Goal: Task Accomplishment & Management: Complete application form

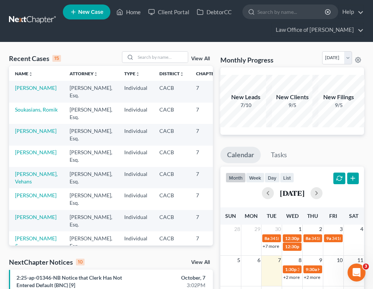
scroll to position [283, 0]
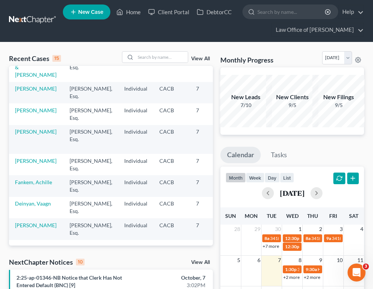
click at [31, 20] on link at bounding box center [33, 19] width 48 height 13
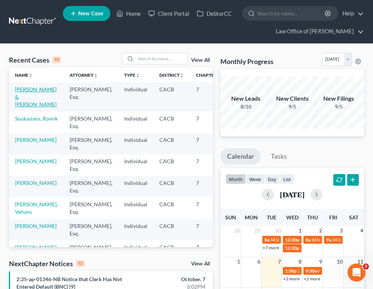
click at [28, 99] on link "Guerra, Jennifer & Fuentese Contreras, Euclides" at bounding box center [35, 96] width 41 height 21
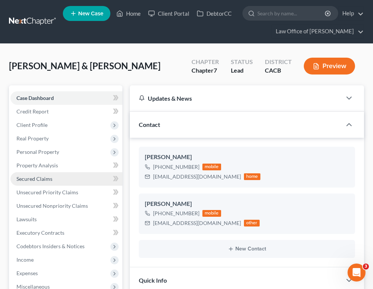
click at [70, 185] on link "Secured Claims" at bounding box center [66, 178] width 112 height 13
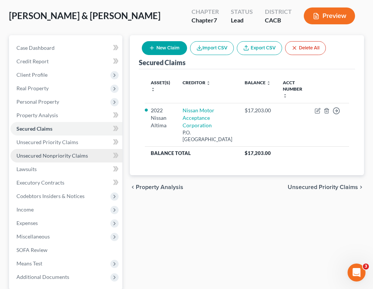
click at [76, 159] on span "Unsecured Nonpriority Claims" at bounding box center [51, 155] width 71 height 6
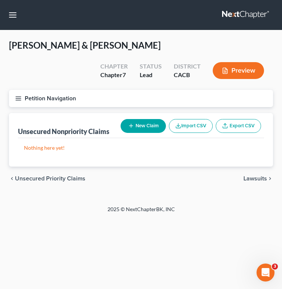
click at [150, 127] on button "New Claim" at bounding box center [142, 126] width 45 height 14
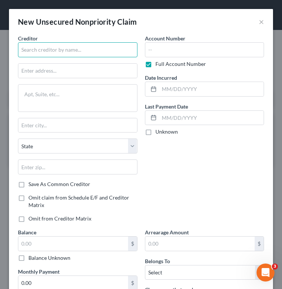
click at [63, 52] on input "text" at bounding box center [77, 49] width 119 height 15
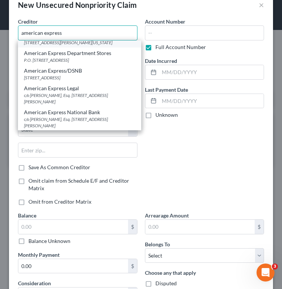
scroll to position [21, 0]
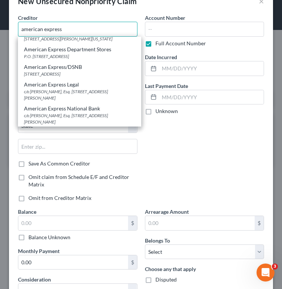
click at [73, 25] on input "american express" at bounding box center [77, 29] width 119 height 15
click at [73, 26] on input "american express" at bounding box center [77, 29] width 119 height 15
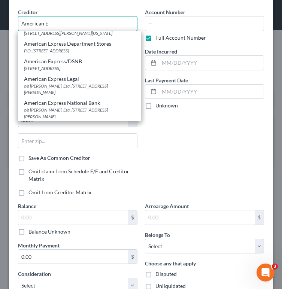
scroll to position [27, 0]
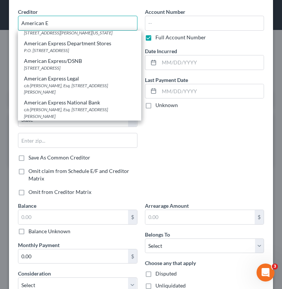
click at [33, 23] on input "American E" at bounding box center [77, 23] width 119 height 15
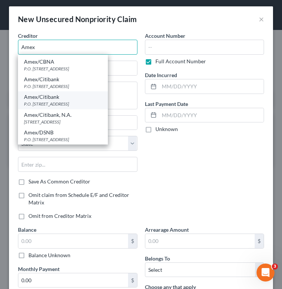
scroll to position [51, 0]
click at [79, 46] on input "Amex" at bounding box center [77, 47] width 119 height 15
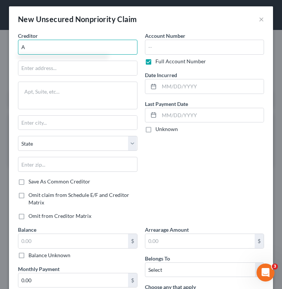
scroll to position [0, 0]
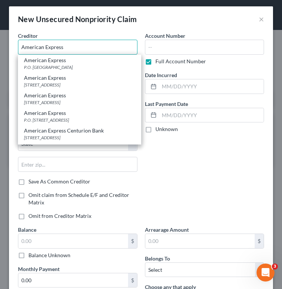
type input "American Express"
click at [164, 27] on div "New Unsecured Nonpriority Claim ×" at bounding box center [141, 18] width 264 height 25
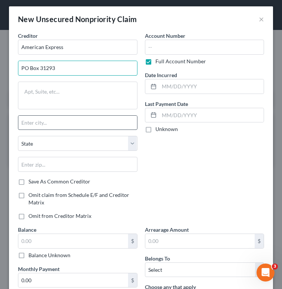
type input "PO Box 31293"
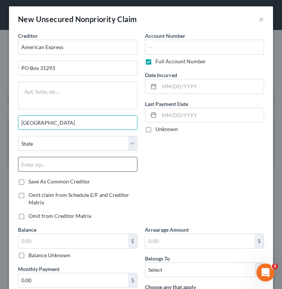
type input "Salt Lake City"
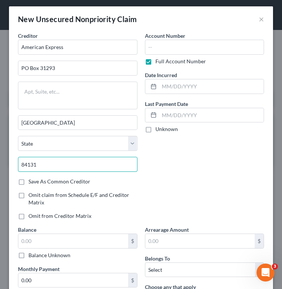
type input "84131"
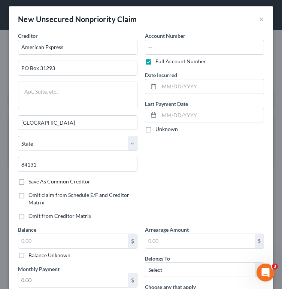
click at [169, 162] on div "Account Number Full Account Number Date Incurred Last Payment Date Unknown" at bounding box center [204, 129] width 127 height 194
select select "46"
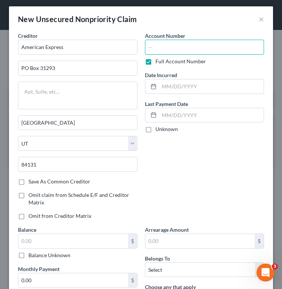
click at [220, 51] on input "text" at bounding box center [204, 47] width 119 height 15
type input "7583"
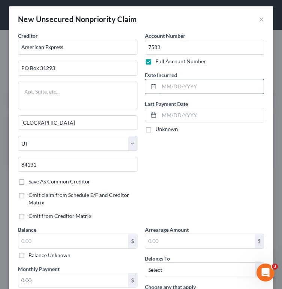
click at [183, 87] on input "text" at bounding box center [211, 86] width 105 height 14
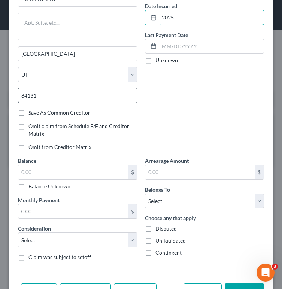
scroll to position [73, 0]
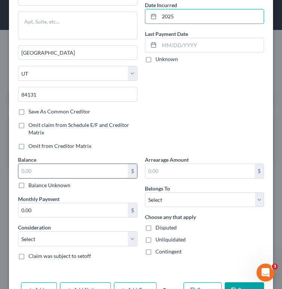
type input "2025"
click at [93, 177] on input "text" at bounding box center [73, 171] width 110 height 14
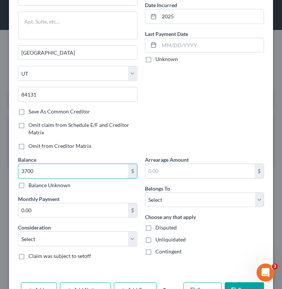
type input "3,700"
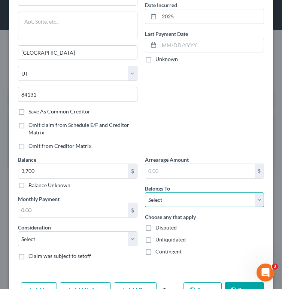
select select "0"
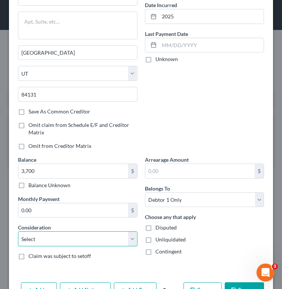
select select "2"
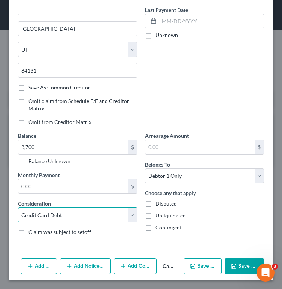
scroll to position [96, 0]
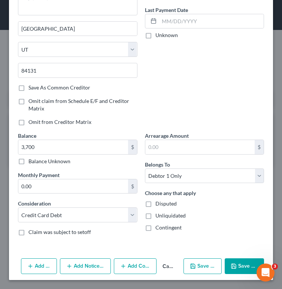
click at [238, 268] on button "Save & Close" at bounding box center [243, 266] width 39 height 16
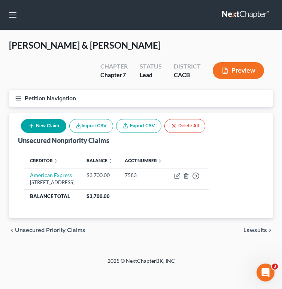
click at [50, 125] on button "New Claim" at bounding box center [43, 126] width 45 height 14
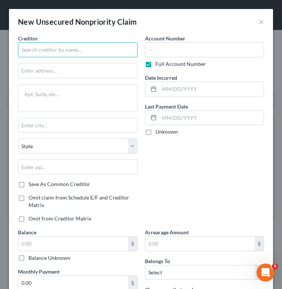
click at [61, 47] on input "text" at bounding box center [77, 49] width 119 height 15
click at [119, 51] on input "EDFinancial" at bounding box center [77, 49] width 119 height 15
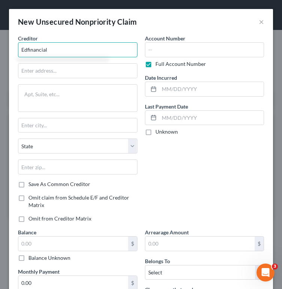
click at [79, 49] on input "Edfinancial" at bounding box center [77, 49] width 119 height 15
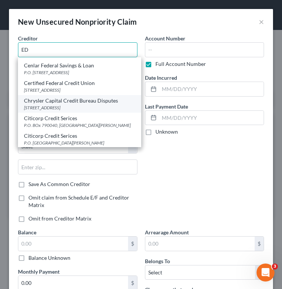
scroll to position [629, 0]
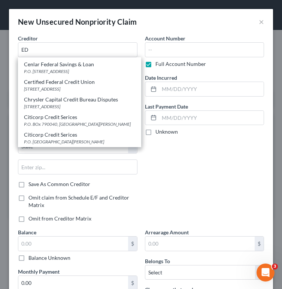
click at [217, 173] on div "Account Number Full Account Number Date Incurred Last Payment Date Unknown" at bounding box center [204, 131] width 127 height 194
type input "ED"
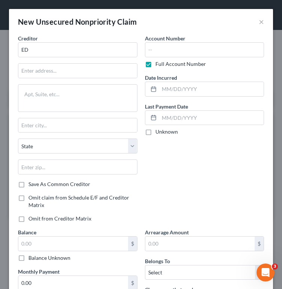
scroll to position [0, 0]
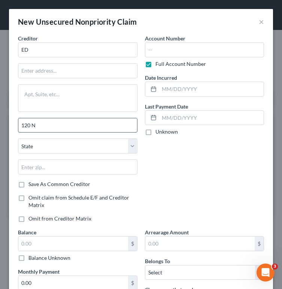
type input "120 N"
click at [82, 129] on input "120 N" at bounding box center [77, 125] width 119 height 14
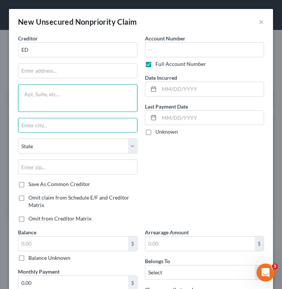
click at [80, 102] on textarea at bounding box center [77, 98] width 119 height 28
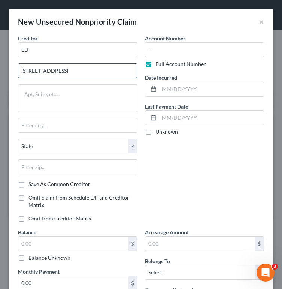
click at [85, 72] on input "120 N Seven Oaks Dr" at bounding box center [77, 71] width 119 height 14
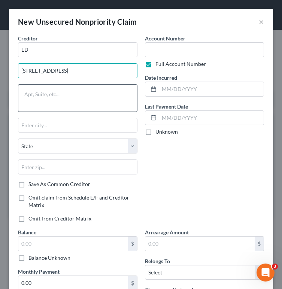
type input "120 N Seven Oaks Dr"
click at [85, 91] on textarea at bounding box center [77, 98] width 119 height 28
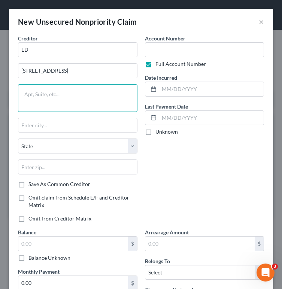
paste textarea "120 N Seven Oaks Dr"
type textarea "120 N Seven Oaks Dr"
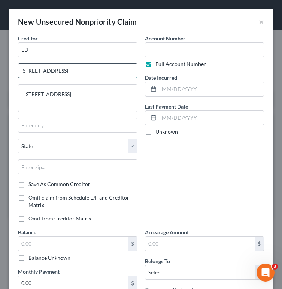
click at [93, 72] on input "120 N Seven Oaks Dr" at bounding box center [77, 71] width 119 height 14
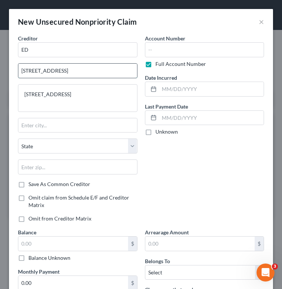
click at [93, 72] on input "120 N Seven Oaks Dr" at bounding box center [77, 71] width 119 height 14
click at [81, 115] on div "Creditor * ED 120 N Seven Oaks Dr State AL AK AR AZ CA CO CT DE DC FL GA GU HI …" at bounding box center [77, 107] width 119 height 146
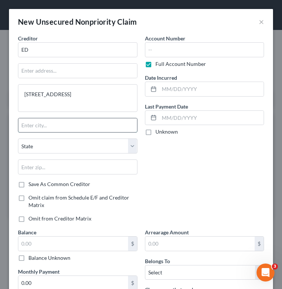
click at [80, 122] on input "text" at bounding box center [77, 125] width 119 height 14
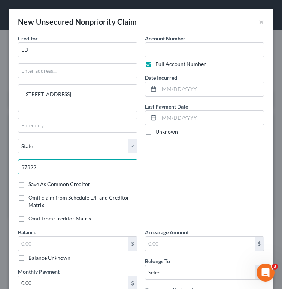
type input "37822"
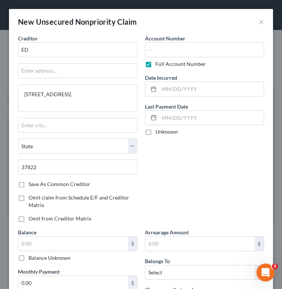
click at [169, 195] on div "Account Number Full Account Number Date Incurred Last Payment Date Unknown" at bounding box center [204, 131] width 127 height 194
type input "Newport"
select select "44"
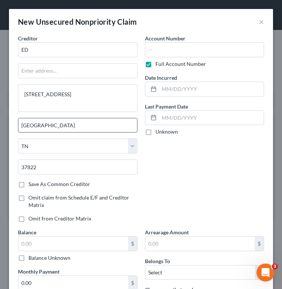
click at [92, 125] on input "Newport" at bounding box center [77, 125] width 119 height 14
type input "Knoxville"
click at [216, 192] on div "Account Number Full Account Number Date Incurred Last Payment Date Unknown" at bounding box center [204, 131] width 127 height 194
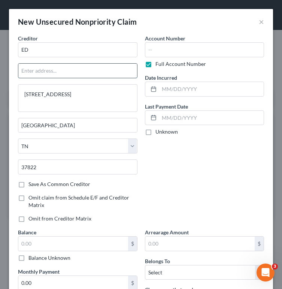
click at [80, 64] on input "text" at bounding box center [77, 71] width 119 height 14
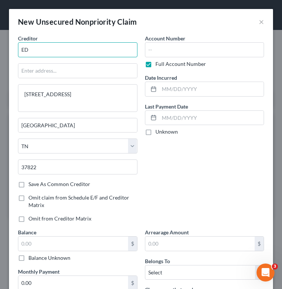
click at [84, 53] on input "ED" at bounding box center [77, 49] width 119 height 15
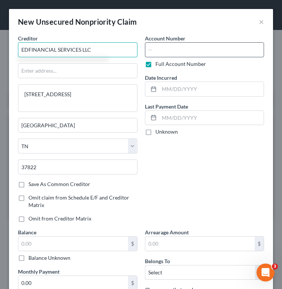
type input "EDFINANCIAL SERVICES LLC"
click at [208, 50] on input "text" at bounding box center [204, 49] width 119 height 15
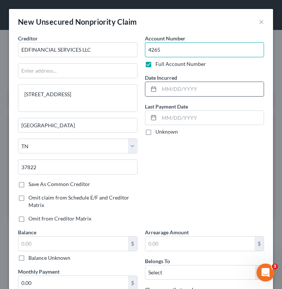
type input "4265"
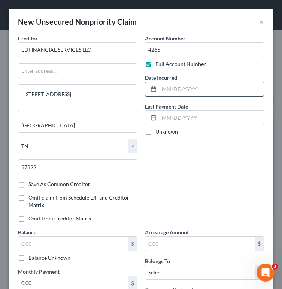
click at [228, 95] on input "text" at bounding box center [211, 89] width 105 height 14
type input "2019"
click at [90, 237] on input "text" at bounding box center [73, 243] width 110 height 14
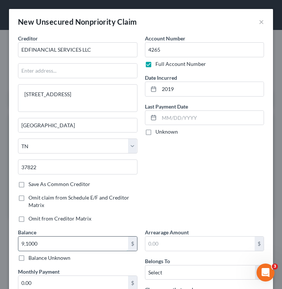
type input "91,000"
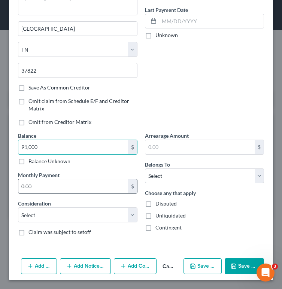
scroll to position [96, 0]
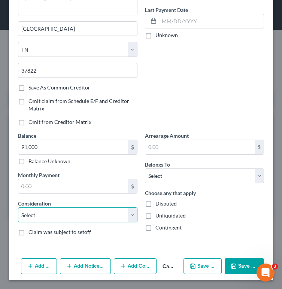
select select "17"
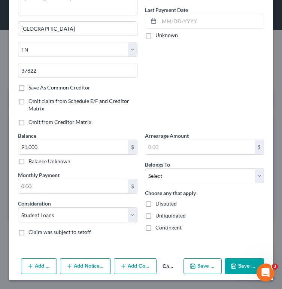
click at [240, 263] on button "Save & Close" at bounding box center [243, 266] width 39 height 16
select select "0"
click at [236, 268] on icon "button" at bounding box center [233, 266] width 4 height 4
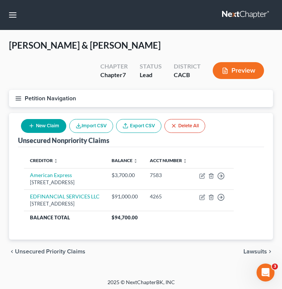
click at [53, 127] on button "New Claim" at bounding box center [43, 126] width 45 height 14
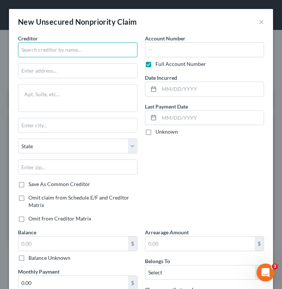
click at [50, 45] on input "text" at bounding box center [77, 49] width 119 height 15
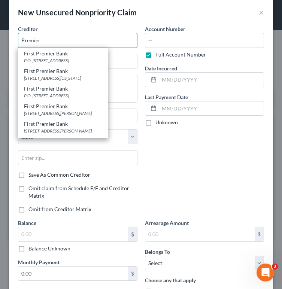
scroll to position [0, 0]
click at [53, 41] on input "Premier" at bounding box center [77, 40] width 119 height 15
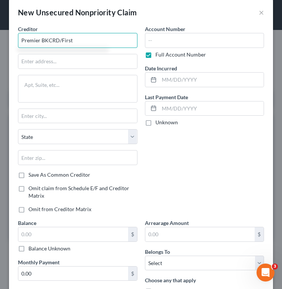
type input "Premier BKCRD/First"
type input "11115 Monogram Ave"
type input "Granada Hills"
select select "4"
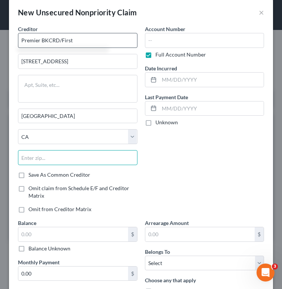
type input "91344"
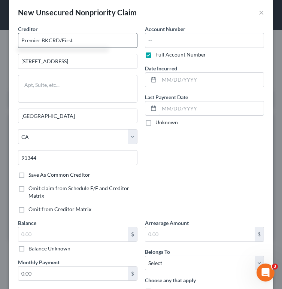
type input "N."
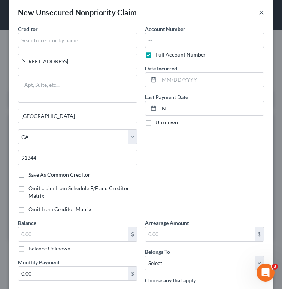
click at [259, 12] on button "×" at bounding box center [260, 12] width 5 height 9
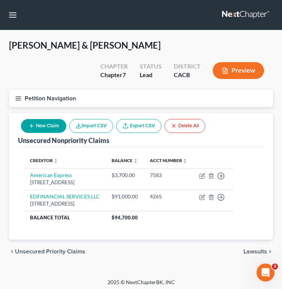
click at [46, 124] on button "New Claim" at bounding box center [43, 126] width 45 height 14
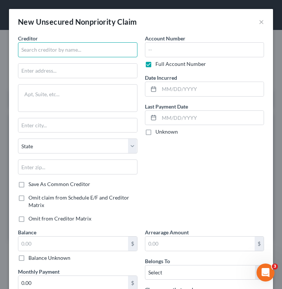
click at [92, 52] on input "text" at bounding box center [77, 49] width 119 height 15
click at [97, 54] on input "text" at bounding box center [77, 49] width 119 height 15
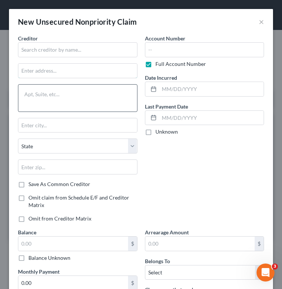
type input "11115 Monogram Ave"
type input "Granada Hills"
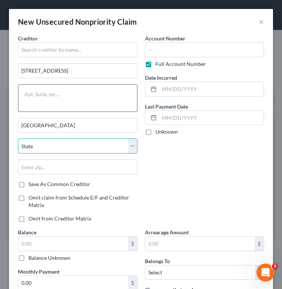
select select "4"
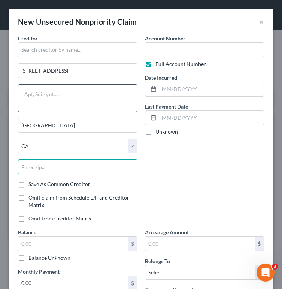
type input "91344"
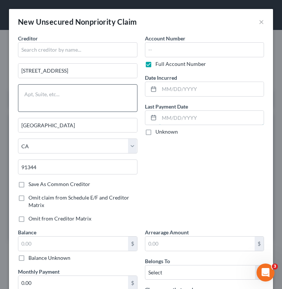
type input "N."
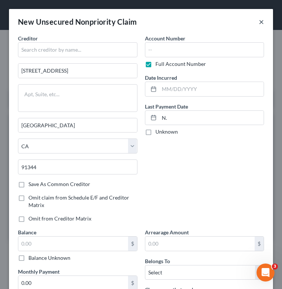
click at [263, 25] on button "×" at bounding box center [260, 21] width 5 height 9
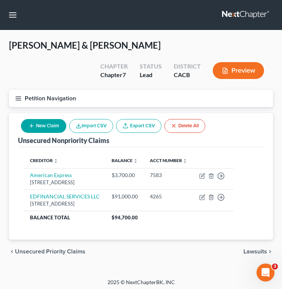
click at [59, 123] on button "New Claim" at bounding box center [43, 126] width 45 height 14
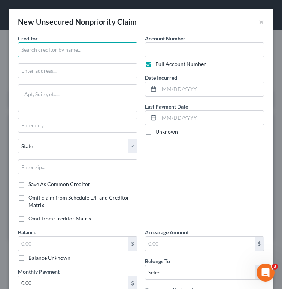
click at [106, 55] on input "text" at bounding box center [77, 49] width 119 height 15
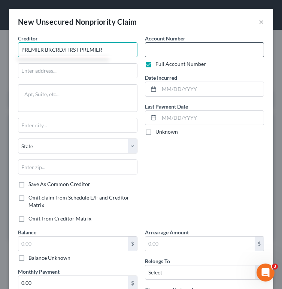
type input "PREMIER BKCRD/FIRST PREMIER"
click at [195, 52] on input "text" at bounding box center [204, 49] width 119 height 15
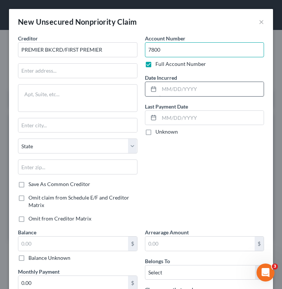
type input "7800"
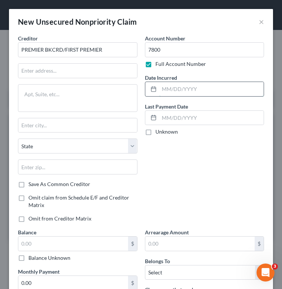
click at [188, 92] on input "text" at bounding box center [211, 89] width 105 height 14
type input "2019"
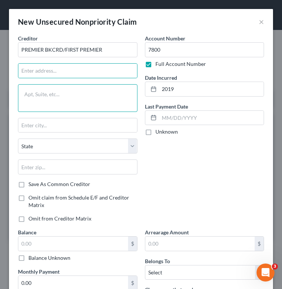
click at [86, 96] on textarea at bounding box center [77, 98] width 119 height 28
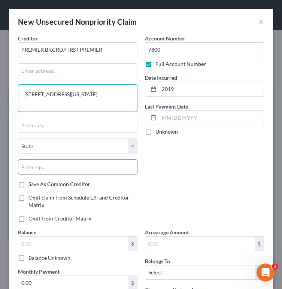
type textarea "601 S MINNESOTA AVE"
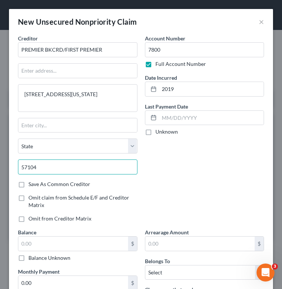
type input "57104"
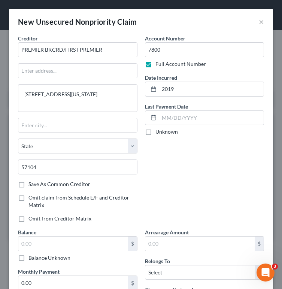
click at [176, 172] on div "Account Number 7800 Full Account Number Date Incurred 2019 Last Payment Date Un…" at bounding box center [204, 131] width 127 height 194
type input "Sioux Falls"
select select "43"
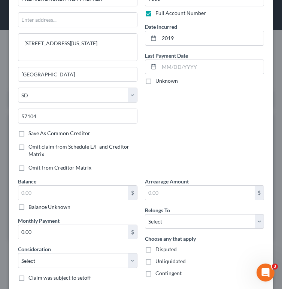
scroll to position [12, 0]
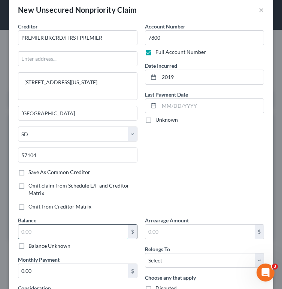
click at [95, 234] on input "text" at bounding box center [73, 231] width 110 height 14
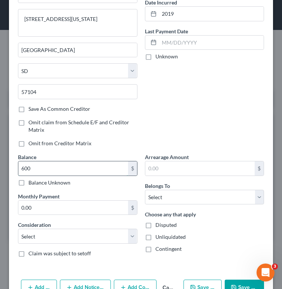
scroll to position [76, 0]
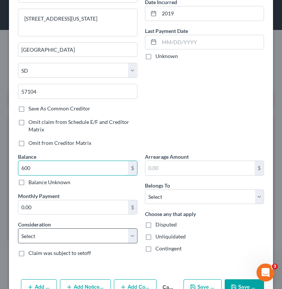
type input "600"
select select "2"
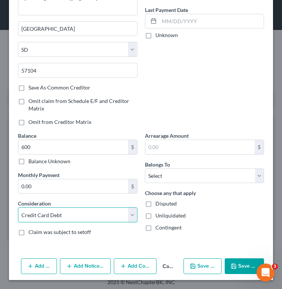
scroll to position [96, 0]
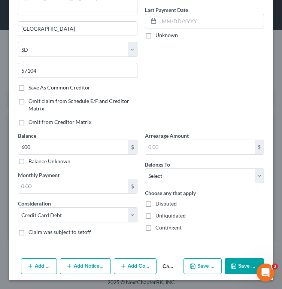
click at [236, 261] on button "Save & Close" at bounding box center [243, 266] width 39 height 16
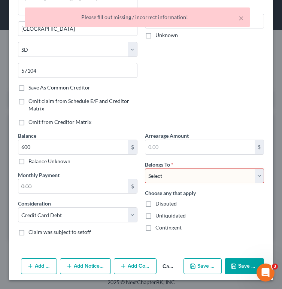
select select "0"
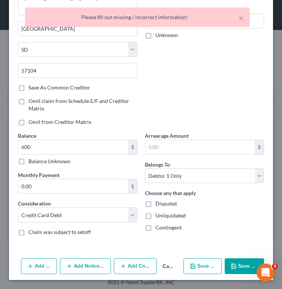
click at [239, 266] on button "Save & Close" at bounding box center [243, 266] width 39 height 16
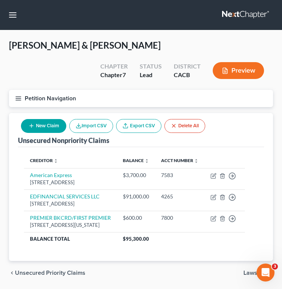
click at [38, 126] on button "New Claim" at bounding box center [43, 126] width 45 height 14
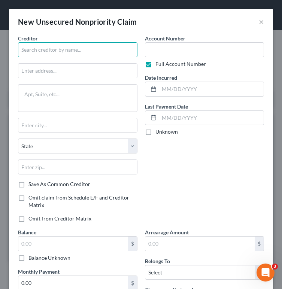
click at [72, 51] on input "text" at bounding box center [77, 49] width 119 height 15
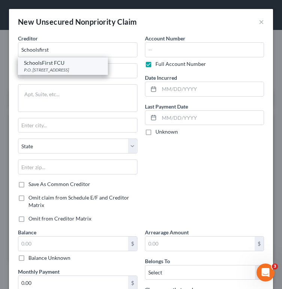
click at [93, 68] on div "P.O. Box 11547, Santa Ana, CA 92711" at bounding box center [63, 70] width 78 height 6
type input "SchoolsFirst FCU"
type input "P.O. Box 11547"
type input "Santa Ana"
select select "4"
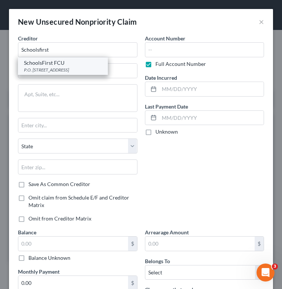
type input "92711"
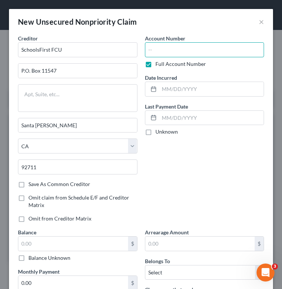
click at [203, 52] on input "text" at bounding box center [204, 49] width 119 height 15
type input "5861"
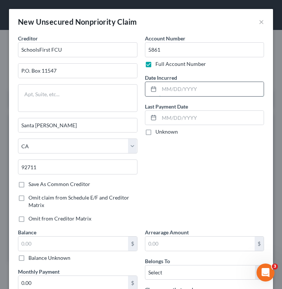
click at [213, 88] on input "text" at bounding box center [211, 89] width 105 height 14
type input "2024"
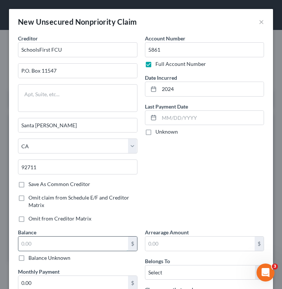
click at [79, 242] on input "text" at bounding box center [73, 243] width 110 height 14
click at [103, 243] on input "14,000" at bounding box center [73, 243] width 110 height 14
click at [27, 244] on input "24,000" at bounding box center [73, 243] width 110 height 14
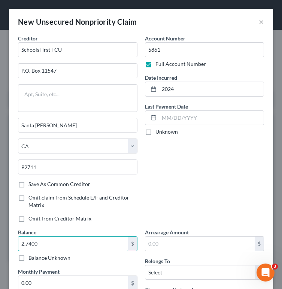
type input "27,400"
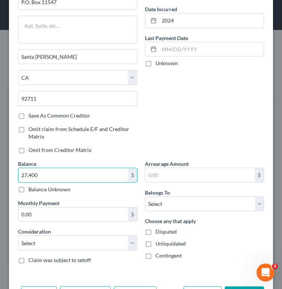
scroll to position [73, 0]
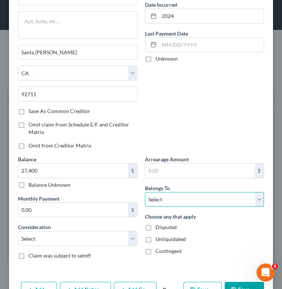
select select "0"
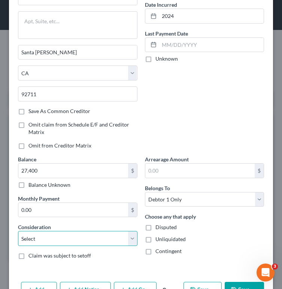
select select "2"
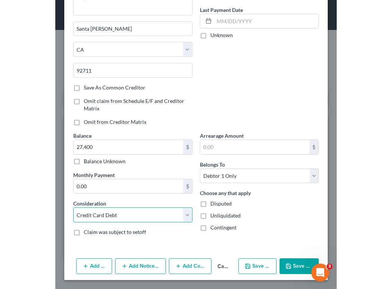
scroll to position [96, 0]
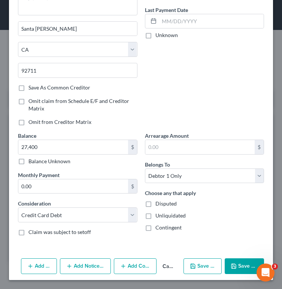
click at [233, 267] on icon "button" at bounding box center [233, 266] width 6 height 6
